Goal: Task Accomplishment & Management: Manage account settings

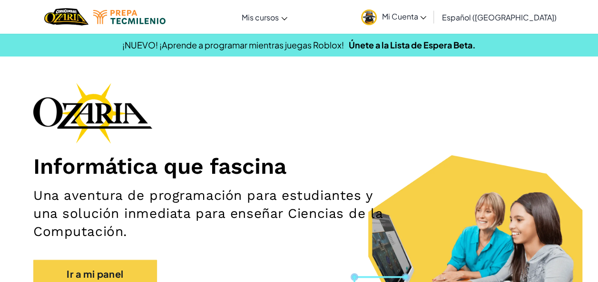
click at [426, 17] on icon at bounding box center [423, 17] width 6 height 3
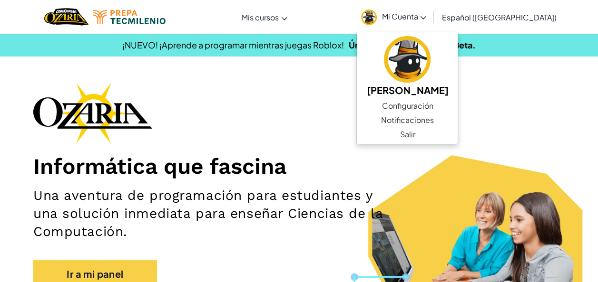
click at [496, 87] on div "Informática que fascina Una aventura de programación para estudiantes y una sol…" at bounding box center [298, 190] width 531 height 215
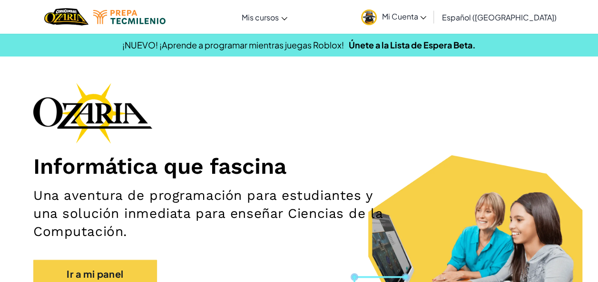
click at [427, 27] on link "Mi Cuenta" at bounding box center [393, 17] width 75 height 30
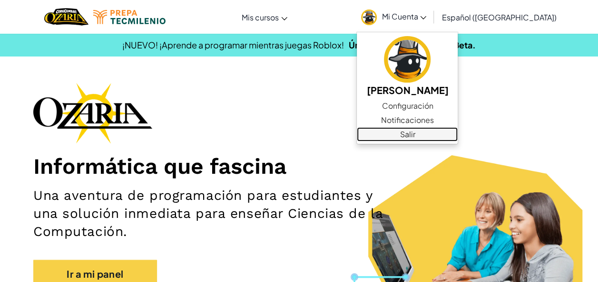
click at [420, 128] on link "Salir" at bounding box center [407, 134] width 101 height 14
